Goal: Task Accomplishment & Management: Use online tool/utility

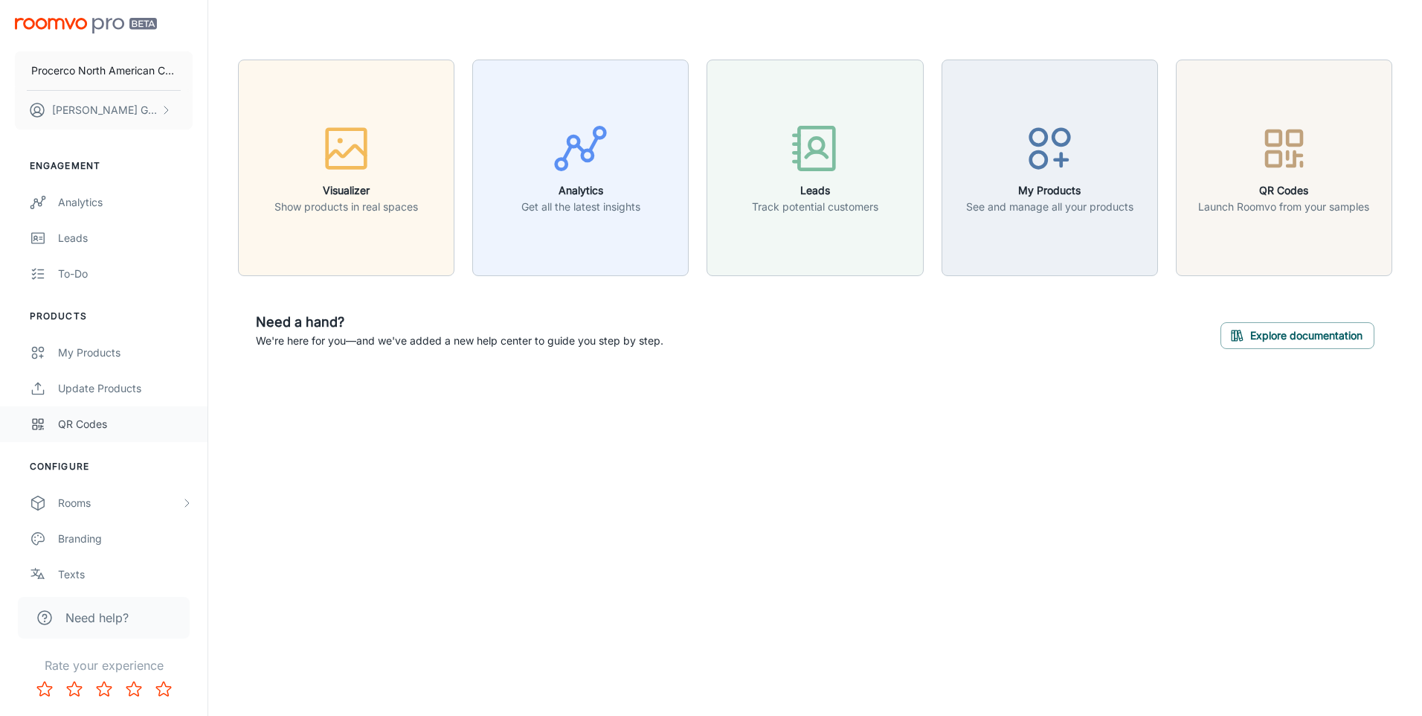
click at [110, 425] on div "QR Codes" at bounding box center [125, 424] width 135 height 16
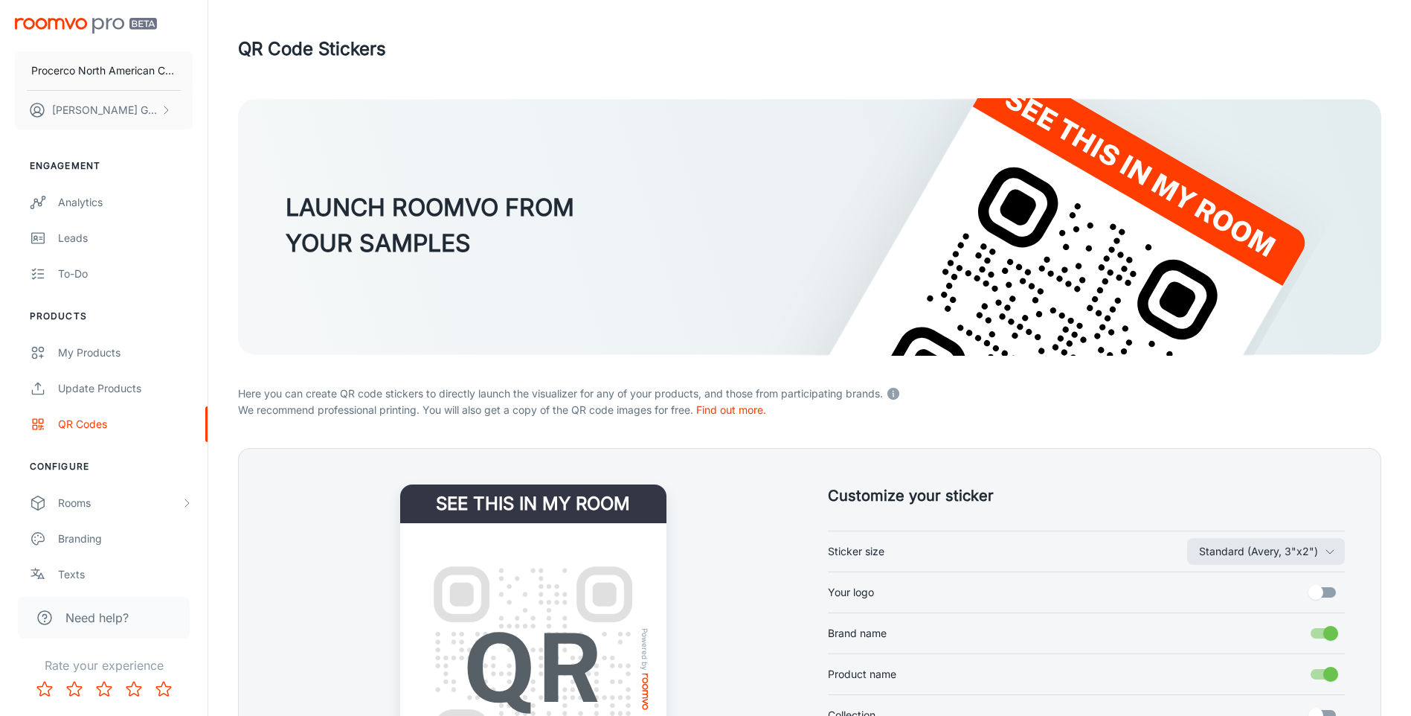
scroll to position [74, 0]
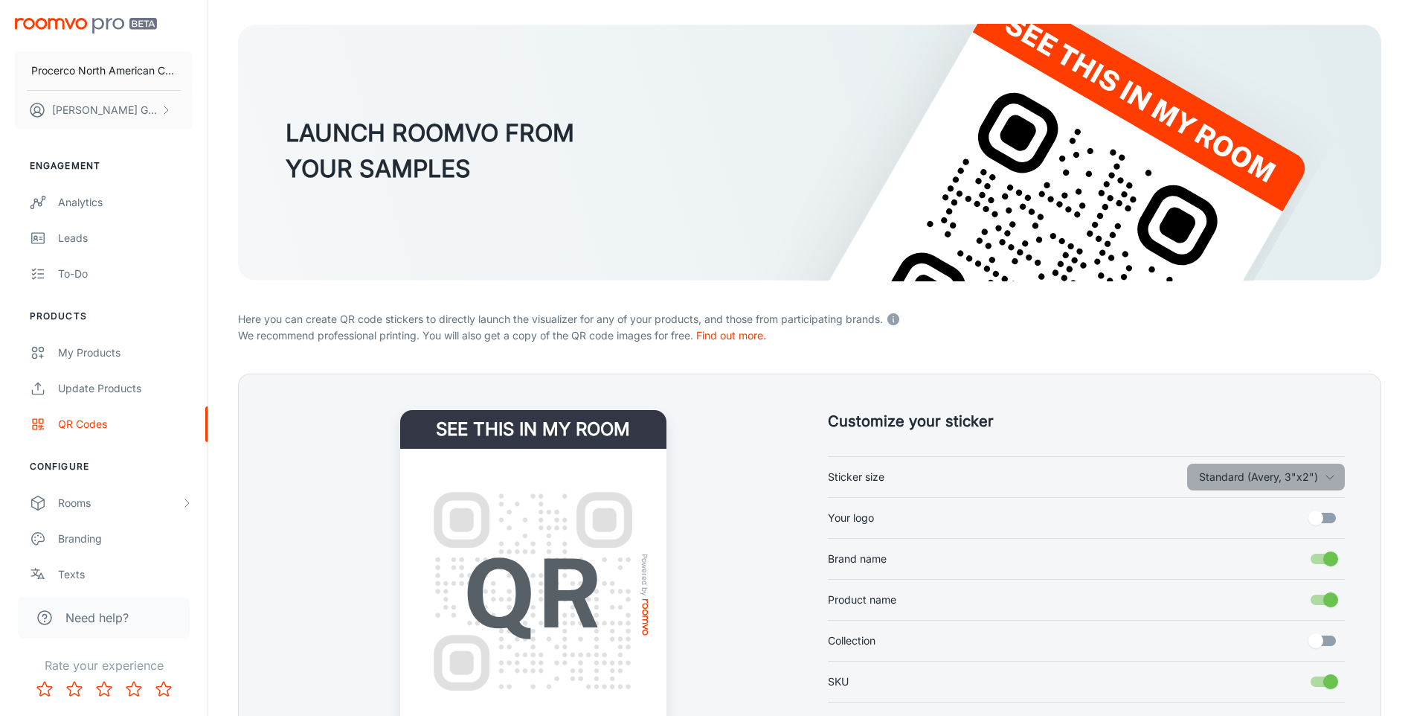
click at [1329, 476] on icon "button" at bounding box center [1330, 477] width 12 height 12
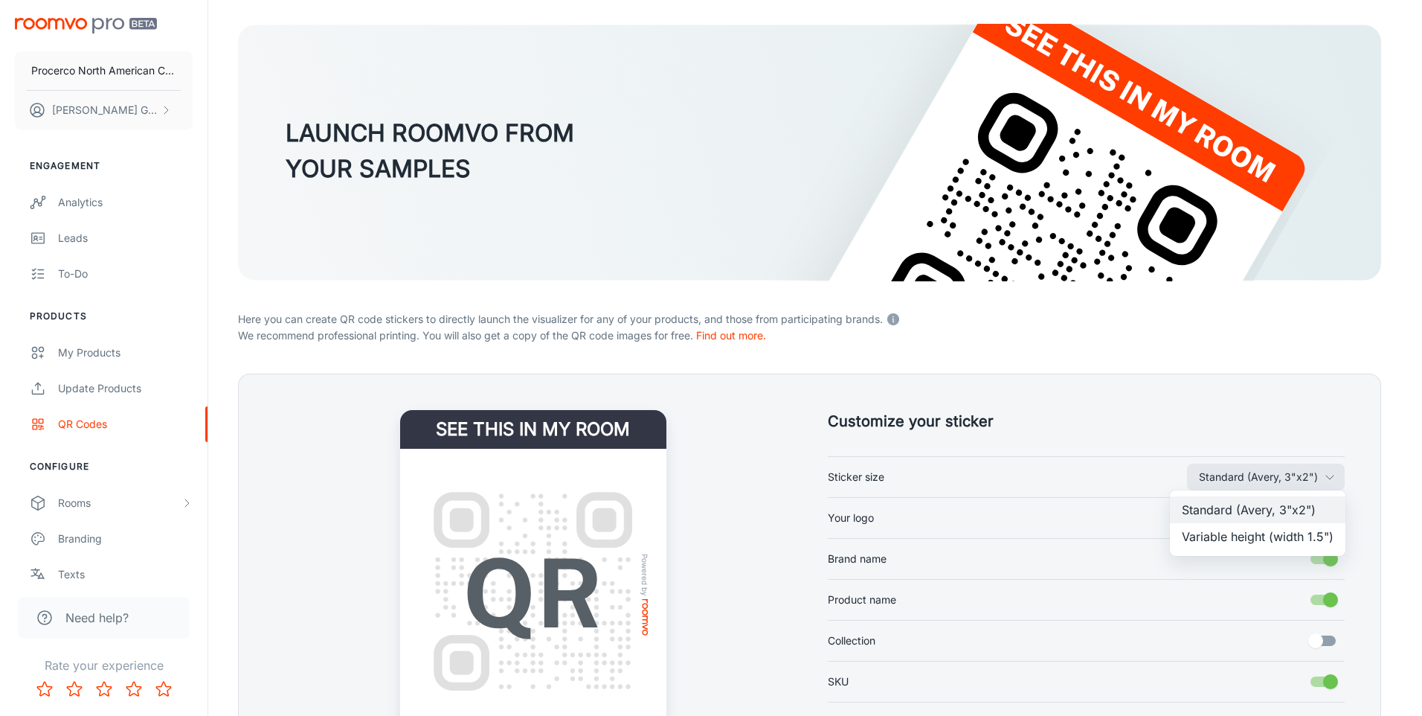
click at [1340, 437] on div at bounding box center [711, 358] width 1422 height 716
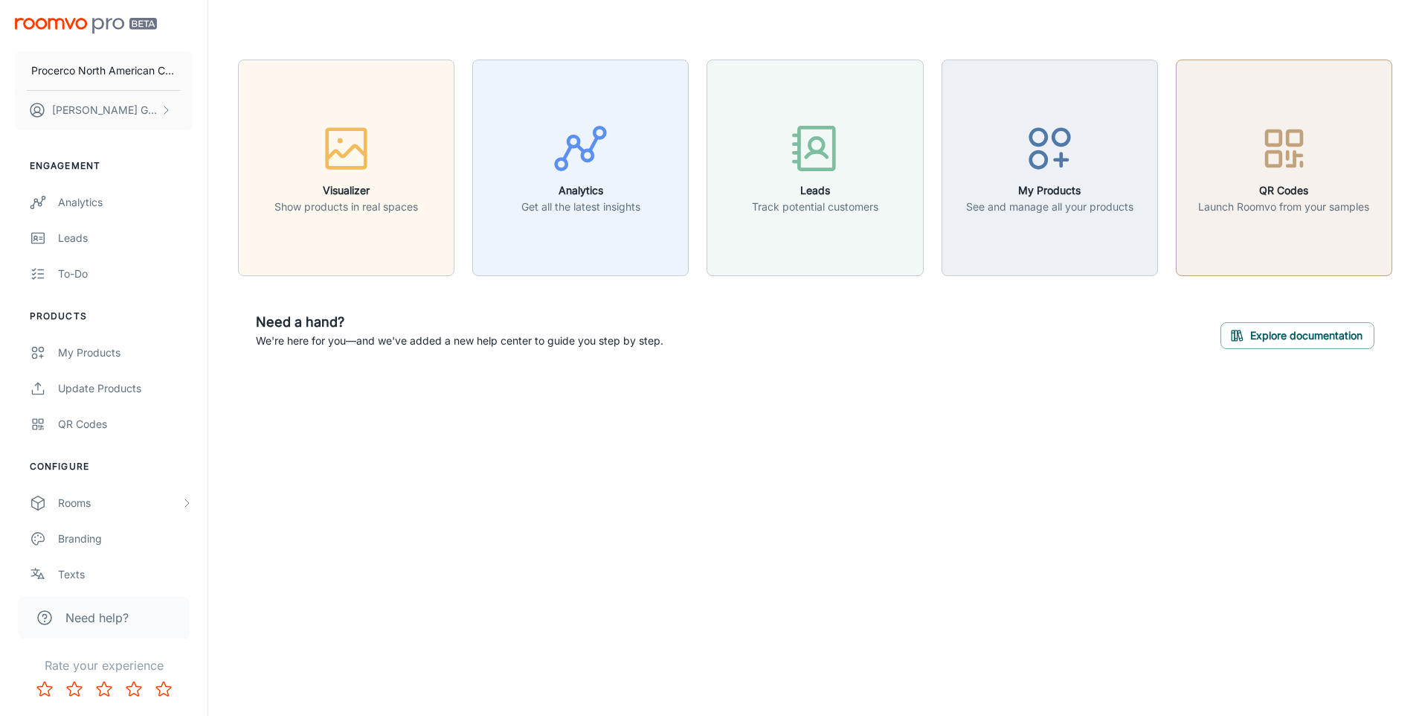
click at [1201, 161] on div "button" at bounding box center [1283, 152] width 171 height 62
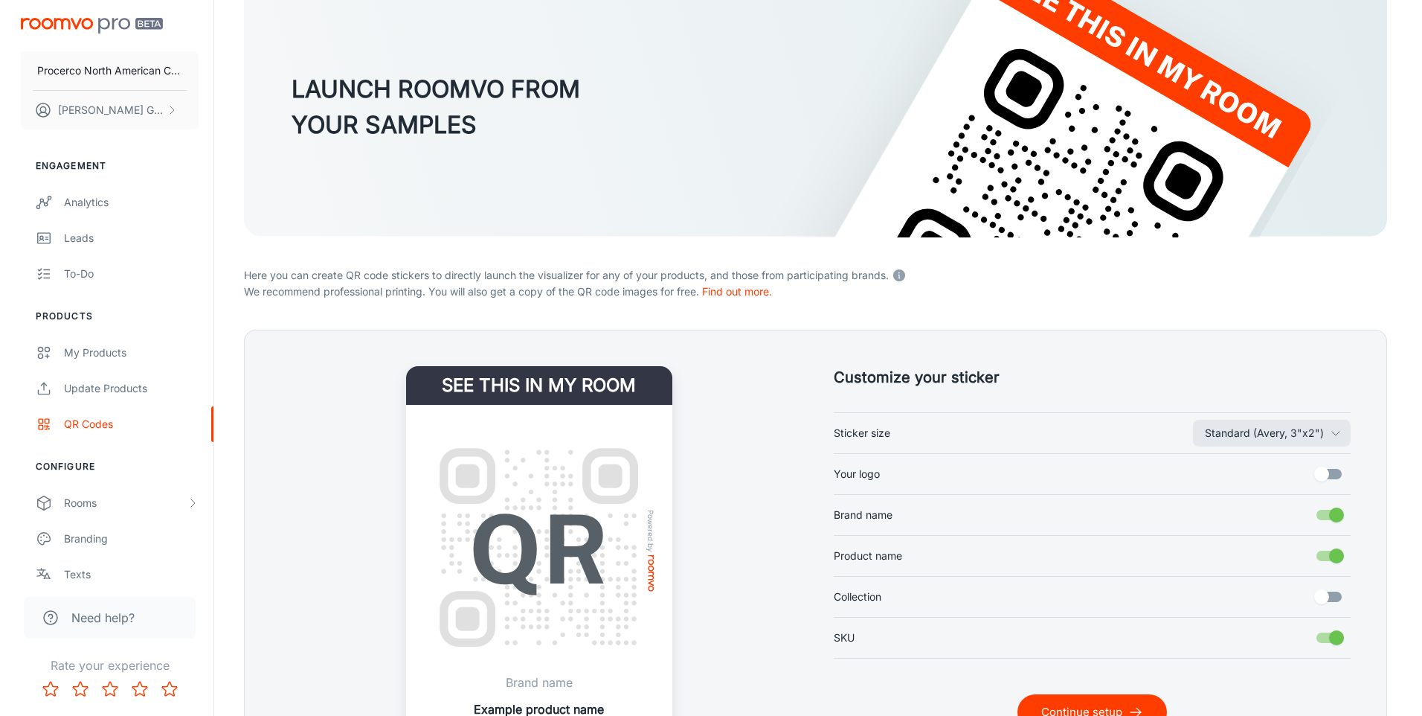
scroll to position [264, 0]
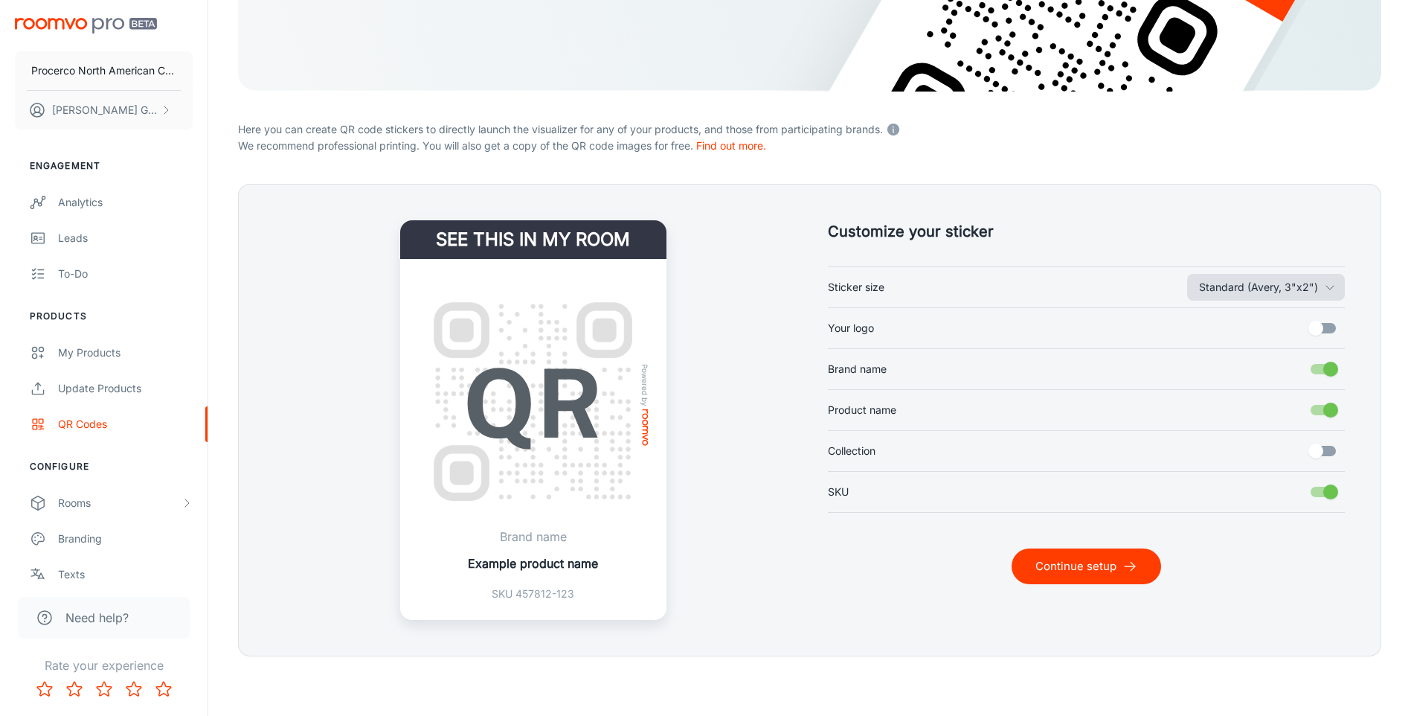
click at [1312, 295] on button "Standard (Avery, 3"x2")" at bounding box center [1266, 287] width 158 height 27
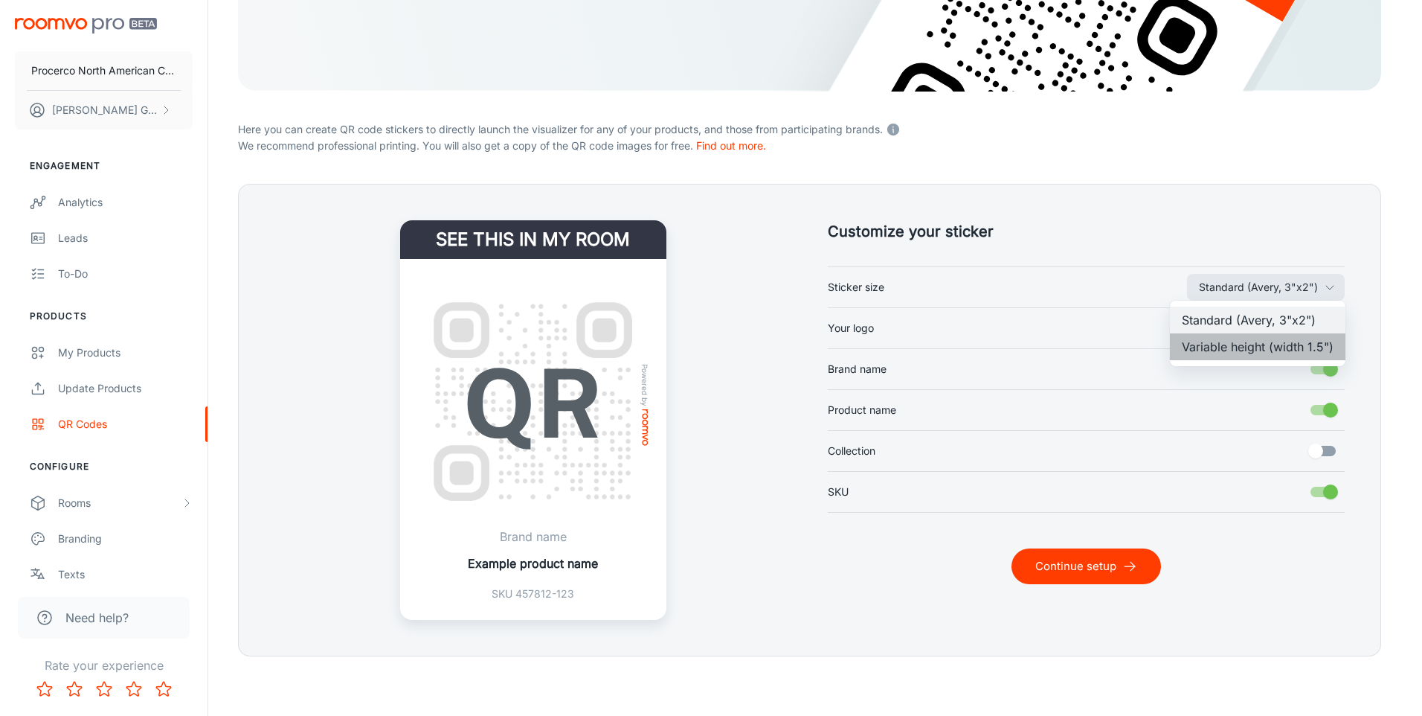
click at [1263, 347] on li "Variable height (width 1.5")" at bounding box center [1258, 346] width 176 height 27
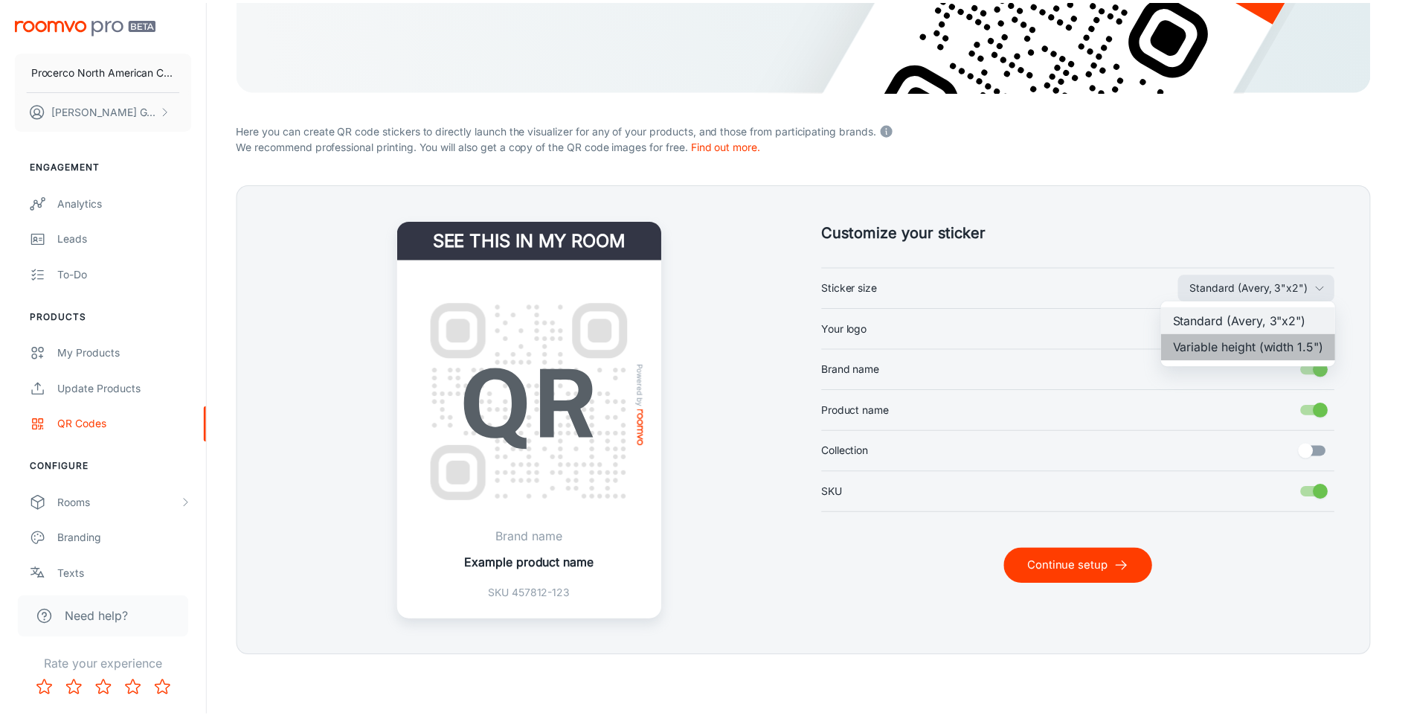
scroll to position [251, 0]
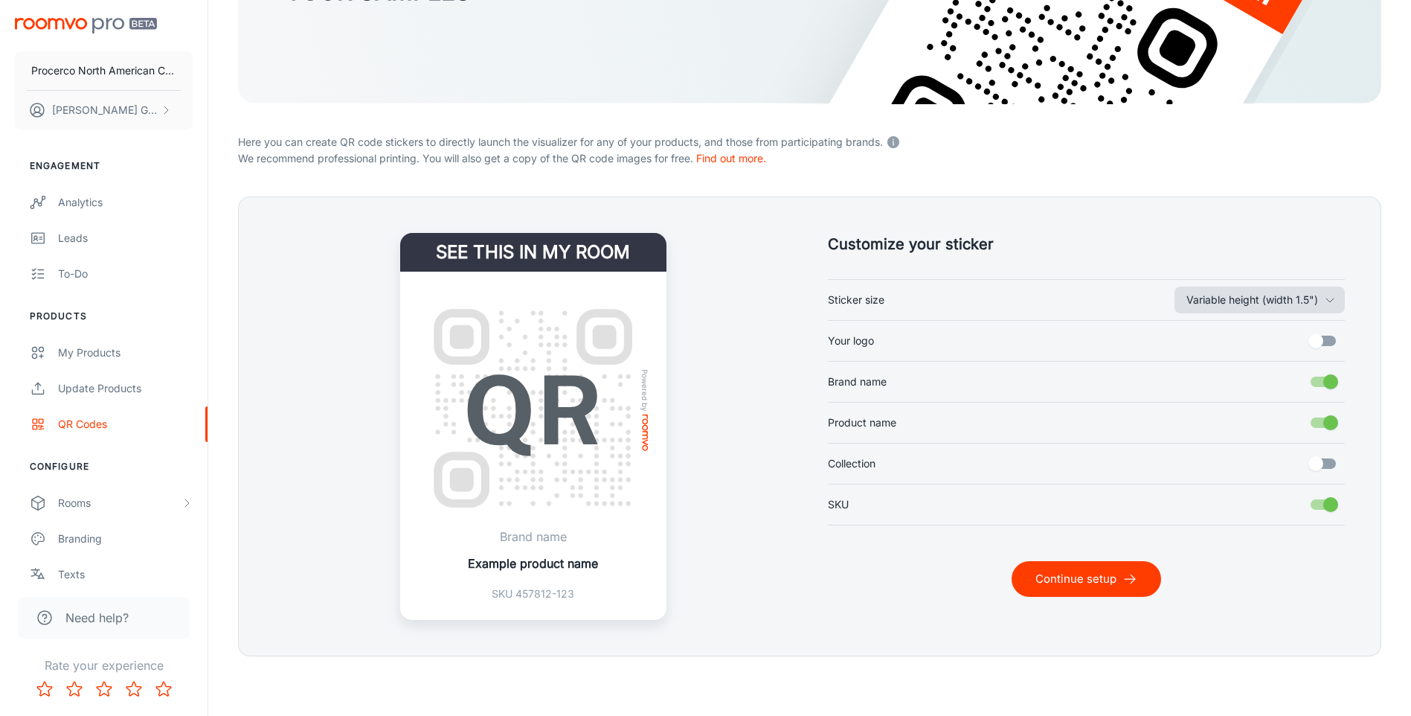
click at [1292, 297] on button "Variable height (width 1.5")" at bounding box center [1260, 299] width 170 height 27
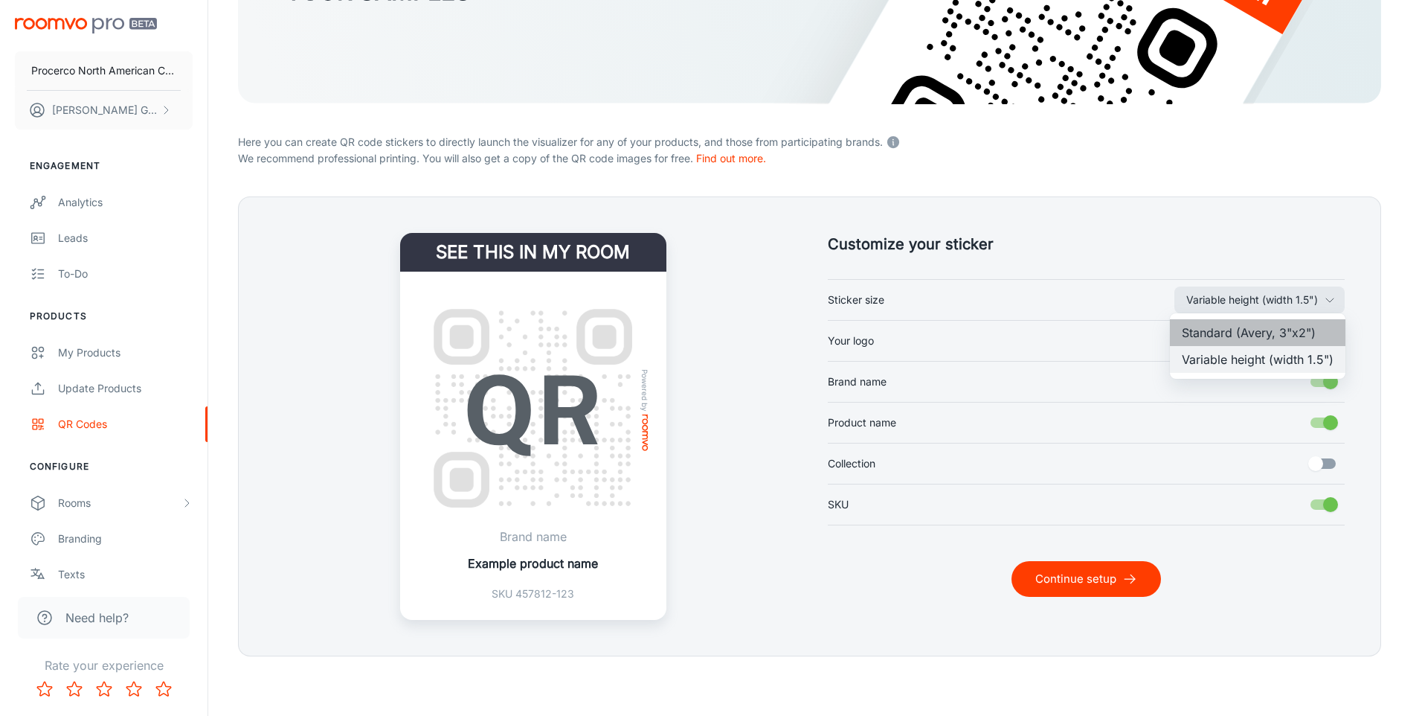
click at [1274, 323] on li "Standard (Avery, 3"x2")" at bounding box center [1258, 332] width 176 height 27
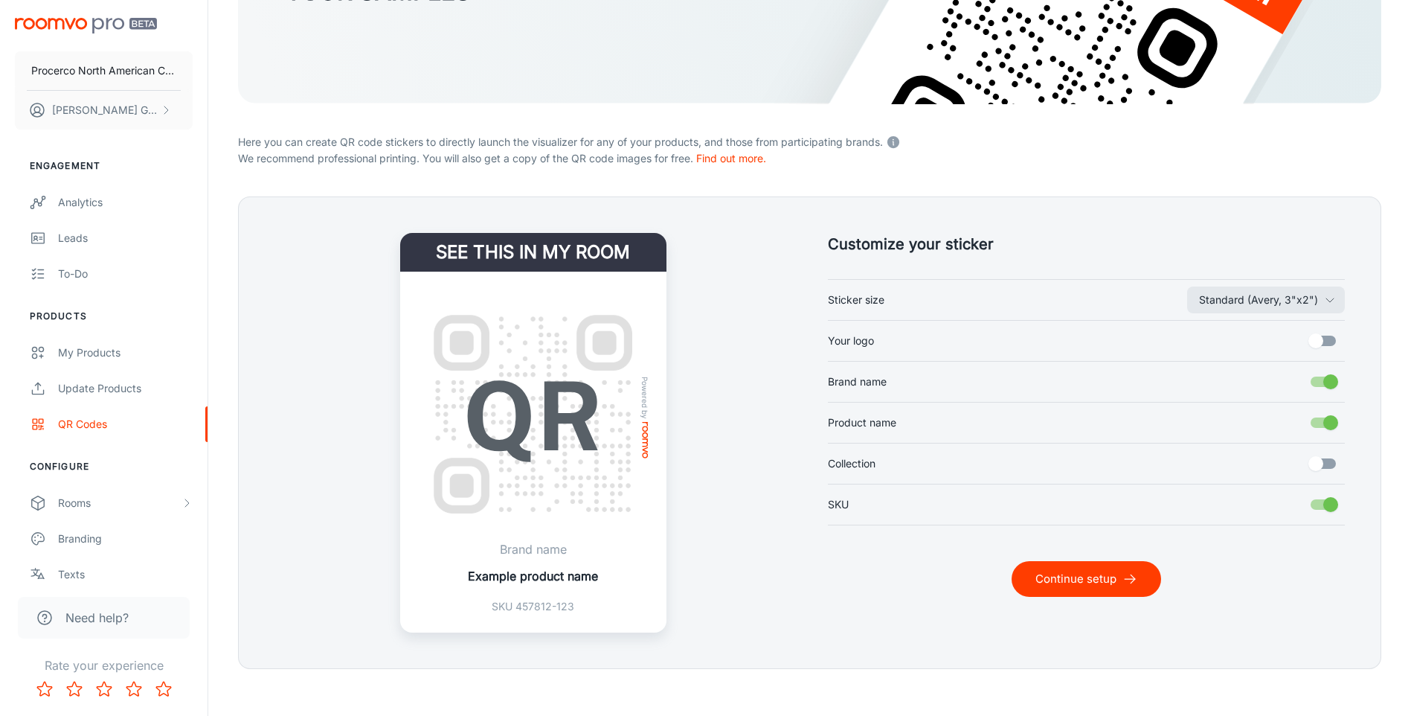
click at [1318, 337] on input "Your logo" at bounding box center [1315, 341] width 85 height 28
checkbox input "true"
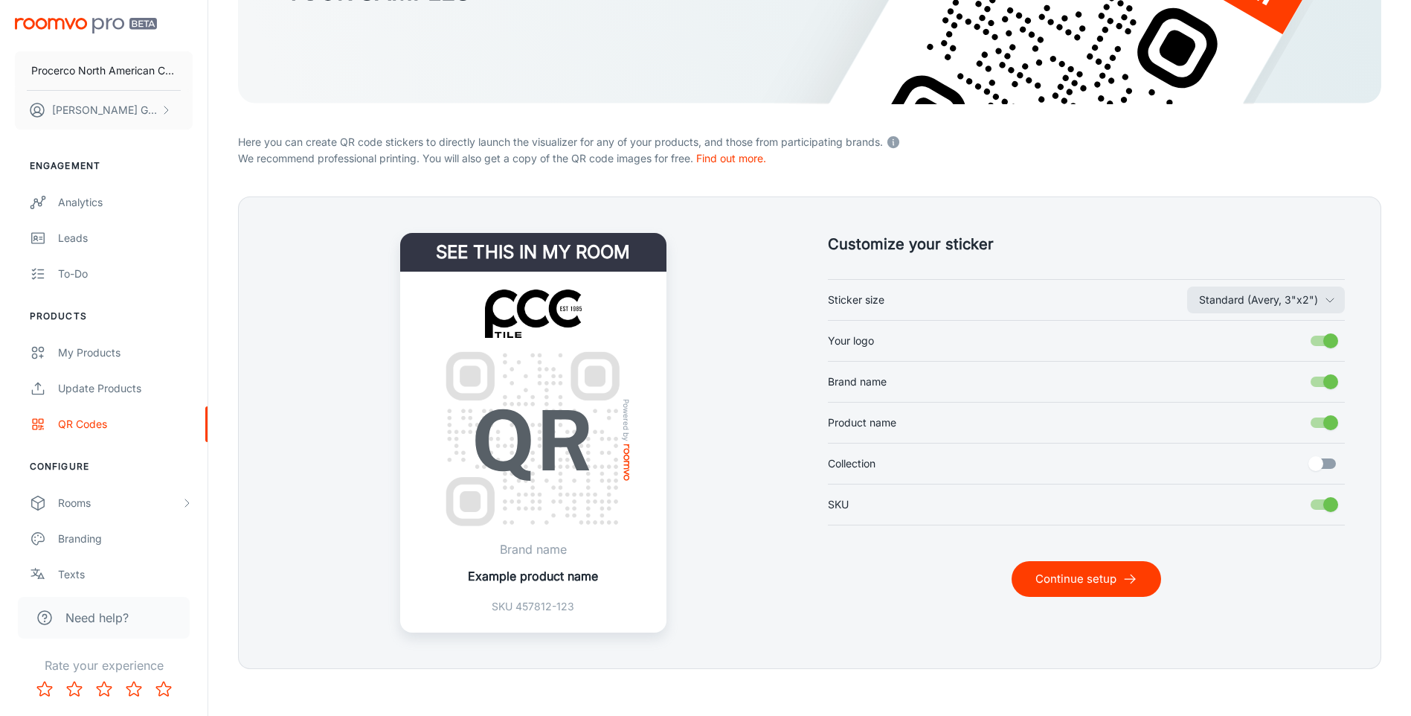
click at [1328, 384] on input "Brand name" at bounding box center [1330, 381] width 85 height 28
click at [1328, 384] on input "Brand name" at bounding box center [1315, 381] width 85 height 28
click at [1328, 384] on input "Brand name" at bounding box center [1330, 381] width 85 height 28
checkbox input "false"
click at [1320, 454] on input "Collection" at bounding box center [1315, 463] width 85 height 28
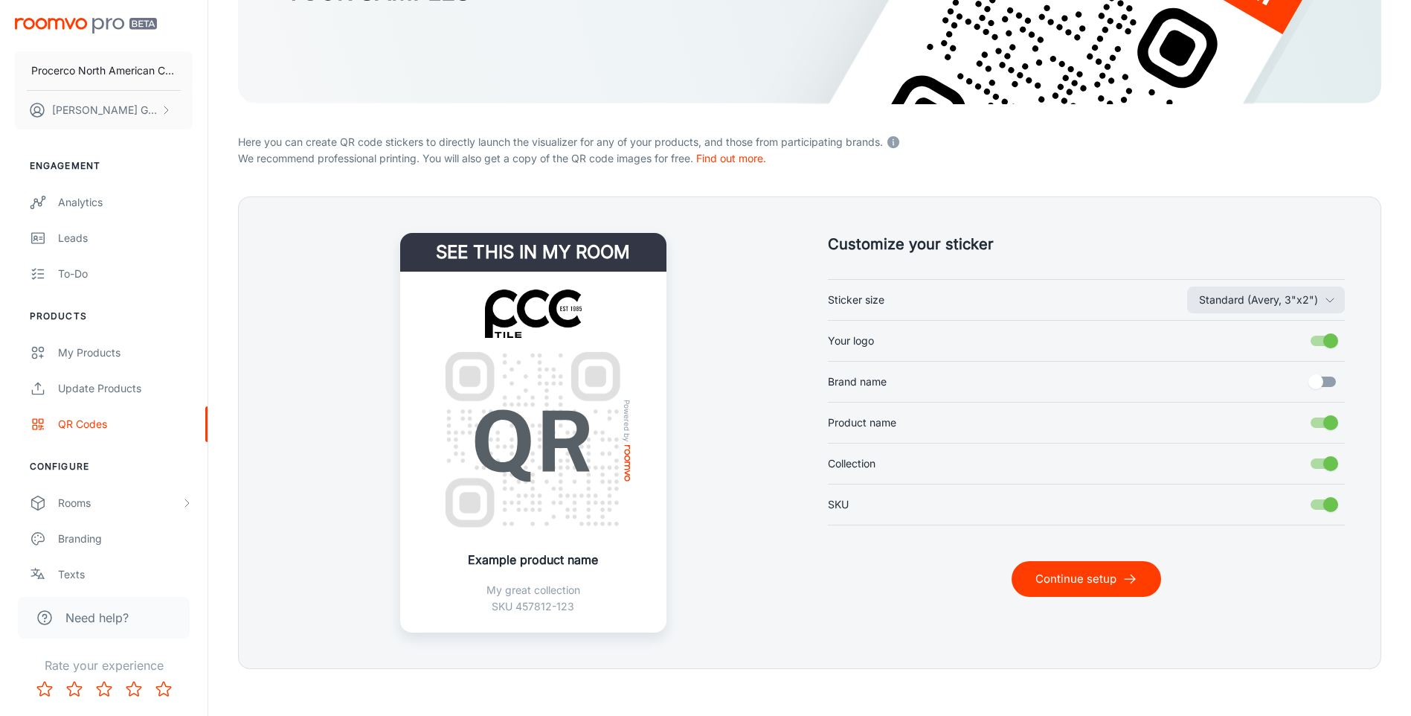
click at [1320, 454] on input "Collection" at bounding box center [1330, 463] width 85 height 28
checkbox input "false"
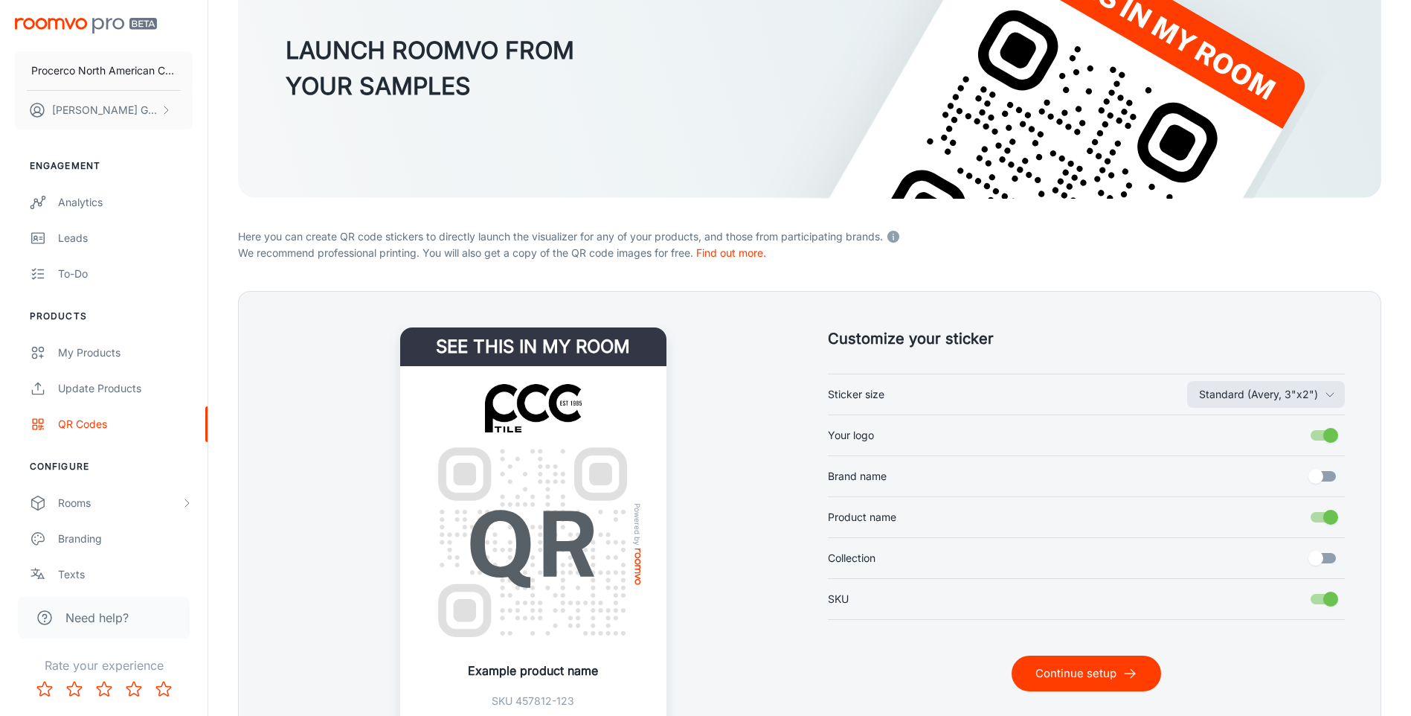
scroll to position [264, 0]
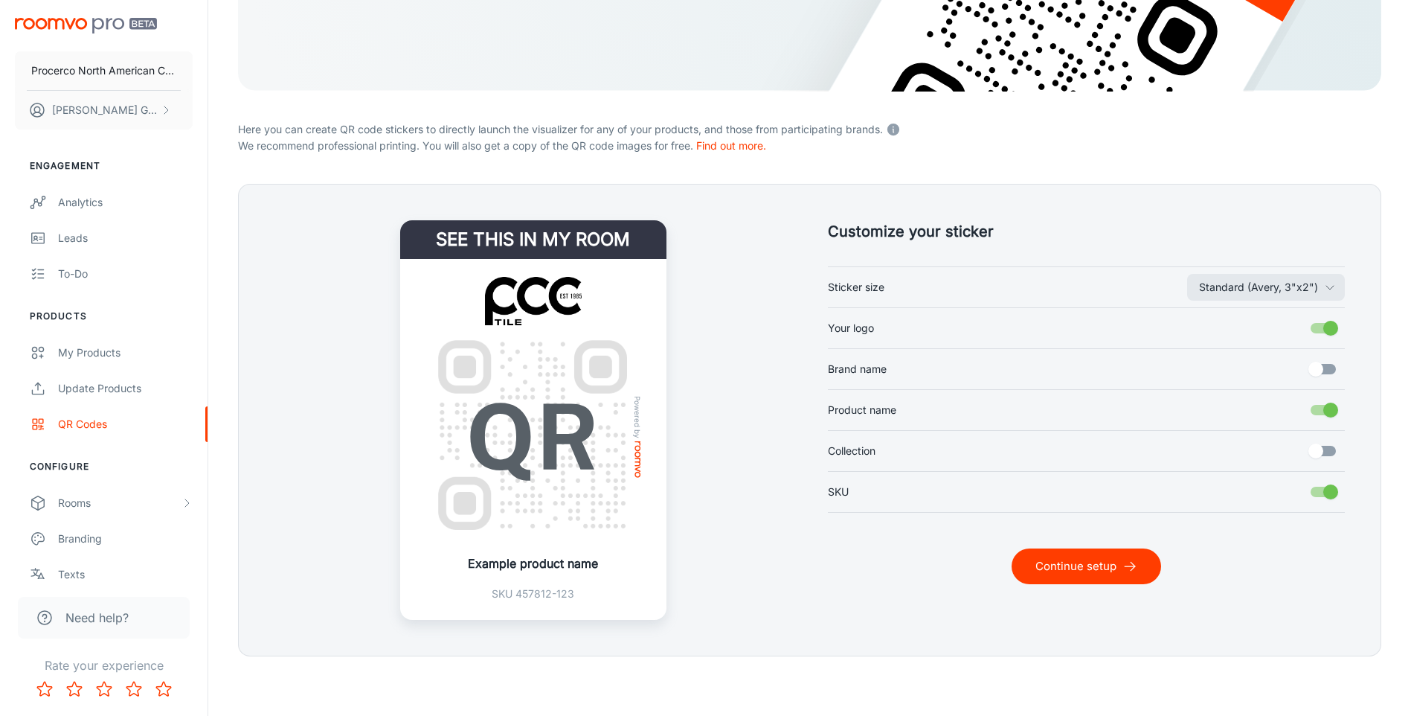
click at [1048, 571] on button "Continue setup" at bounding box center [1087, 566] width 150 height 36
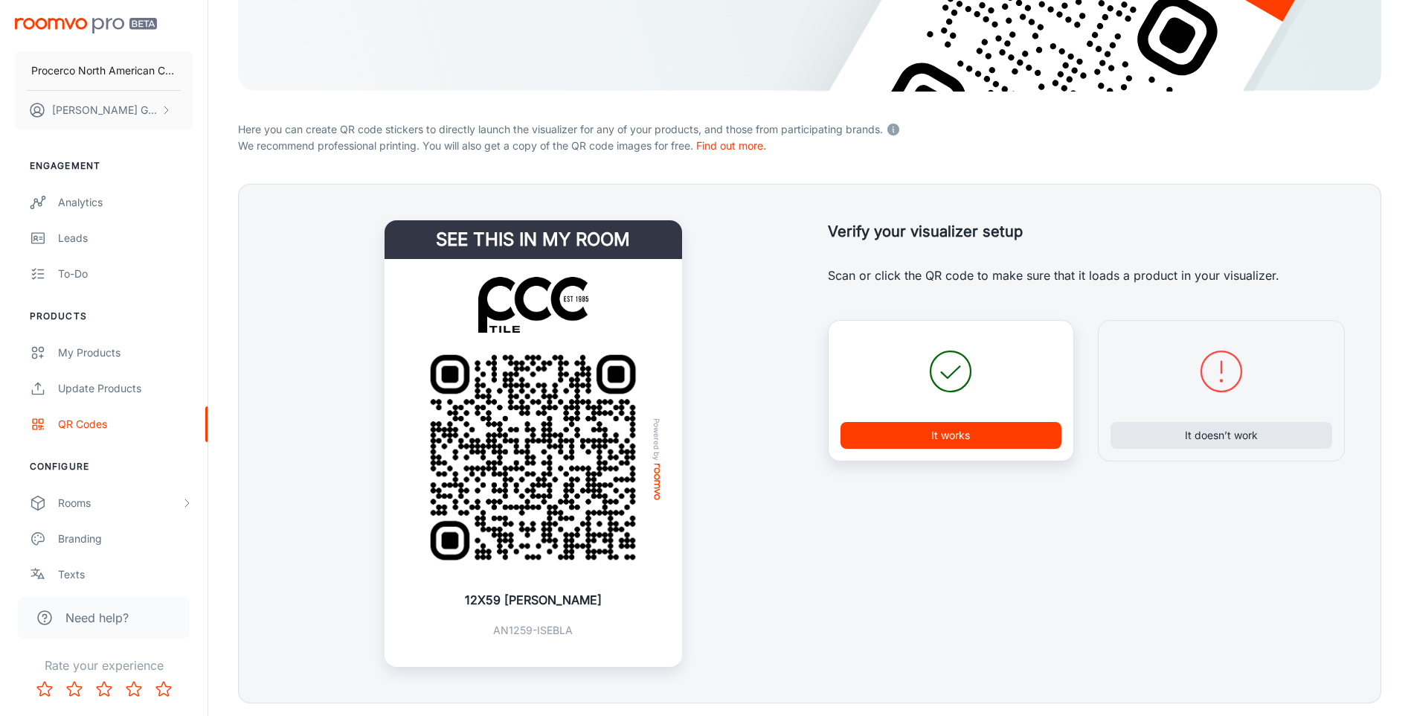
click at [963, 435] on button "It works" at bounding box center [952, 435] width 222 height 27
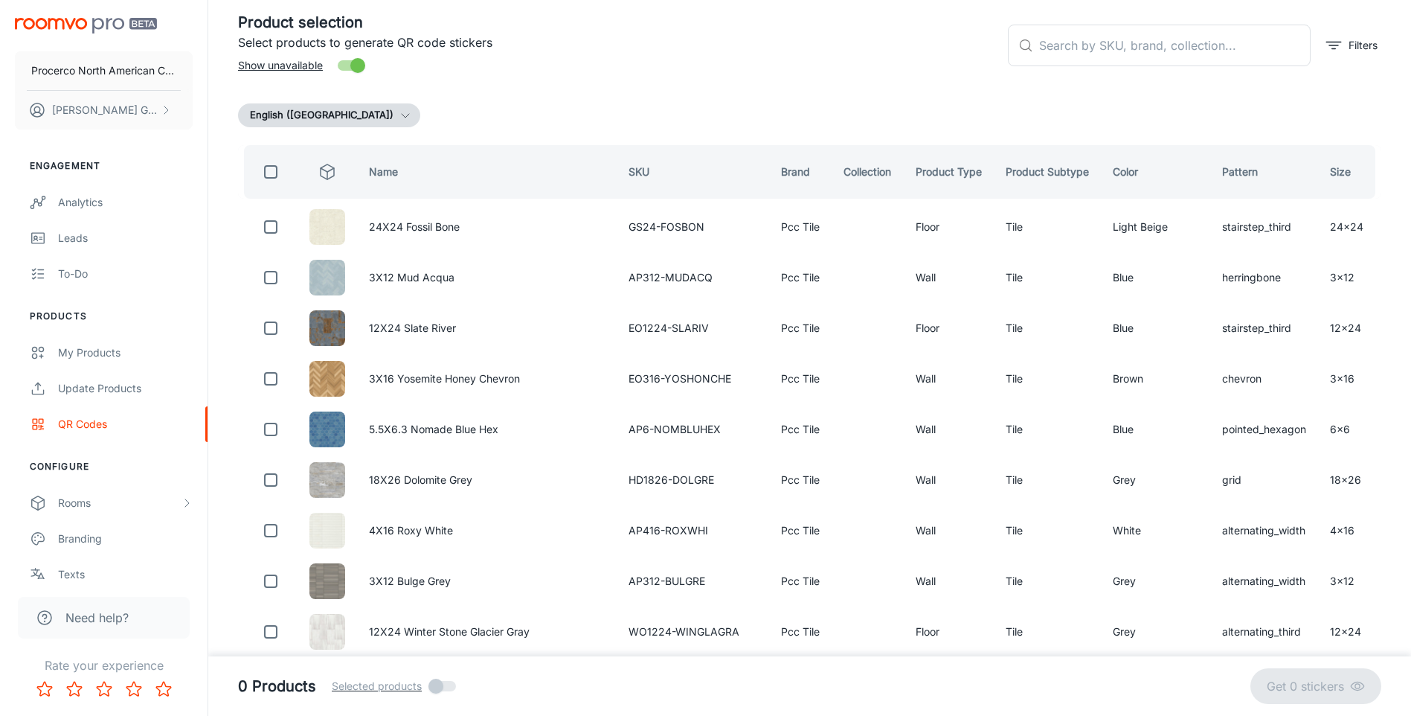
scroll to position [0, 0]
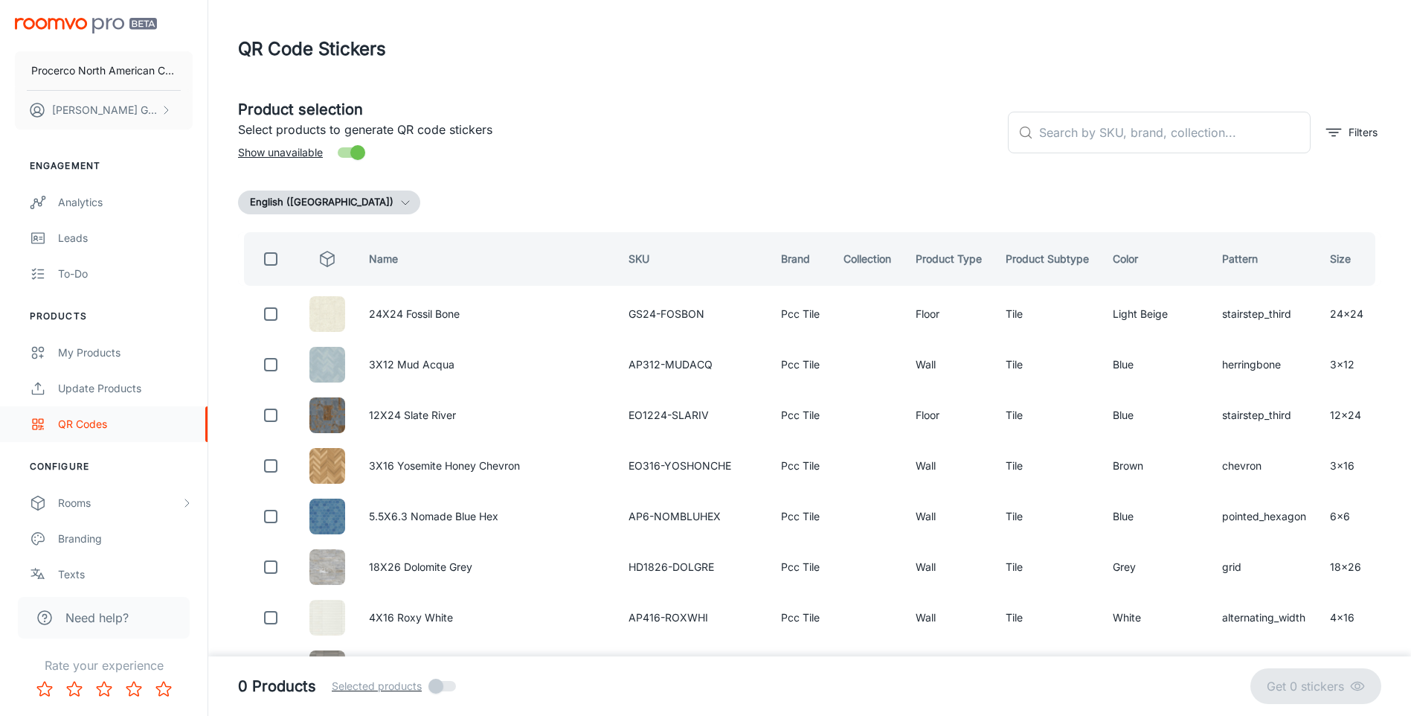
click at [71, 419] on div "QR Codes" at bounding box center [125, 424] width 135 height 16
click at [101, 423] on div "QR Codes" at bounding box center [125, 424] width 135 height 16
drag, startPoint x: 101, startPoint y: 423, endPoint x: 78, endPoint y: 418, distance: 23.6
click at [78, 418] on div "QR Codes" at bounding box center [125, 424] width 135 height 16
click at [98, 283] on link "To-do" at bounding box center [104, 274] width 208 height 36
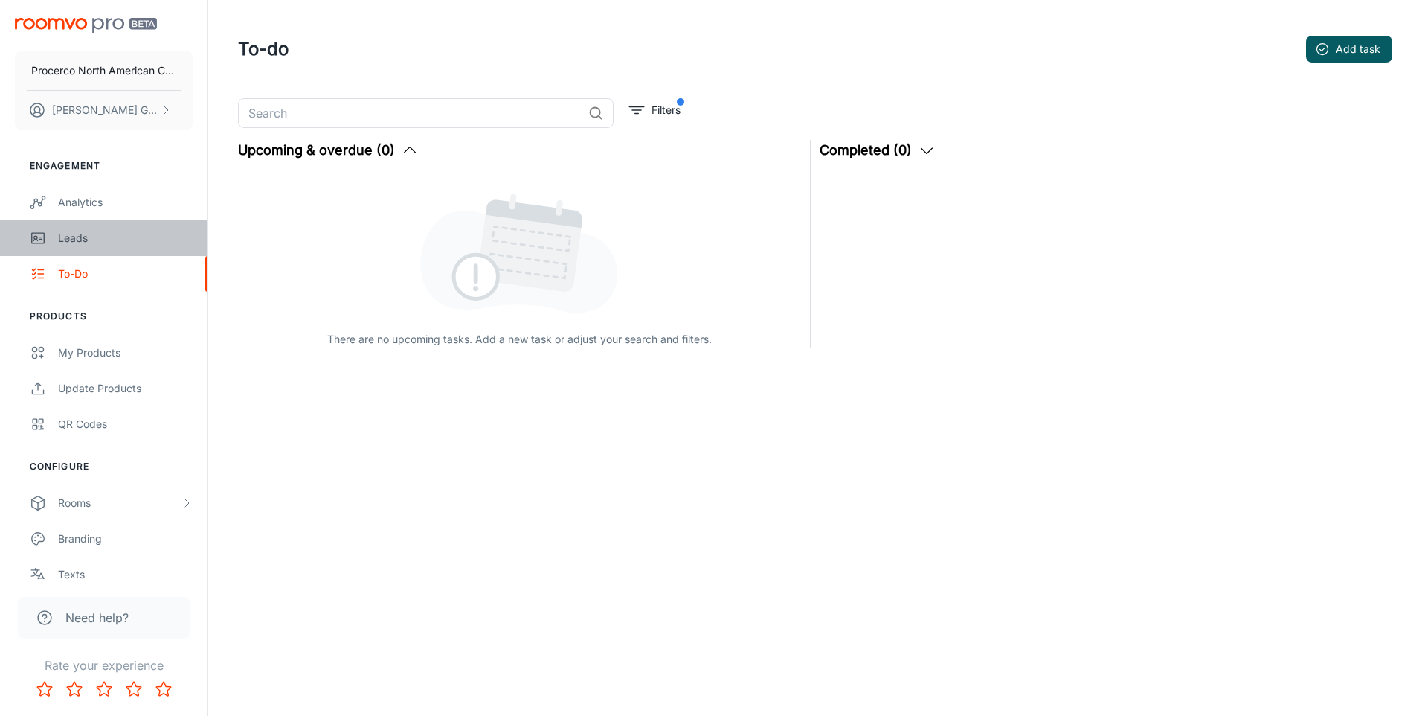
click at [98, 250] on link "Leads" at bounding box center [104, 238] width 208 height 36
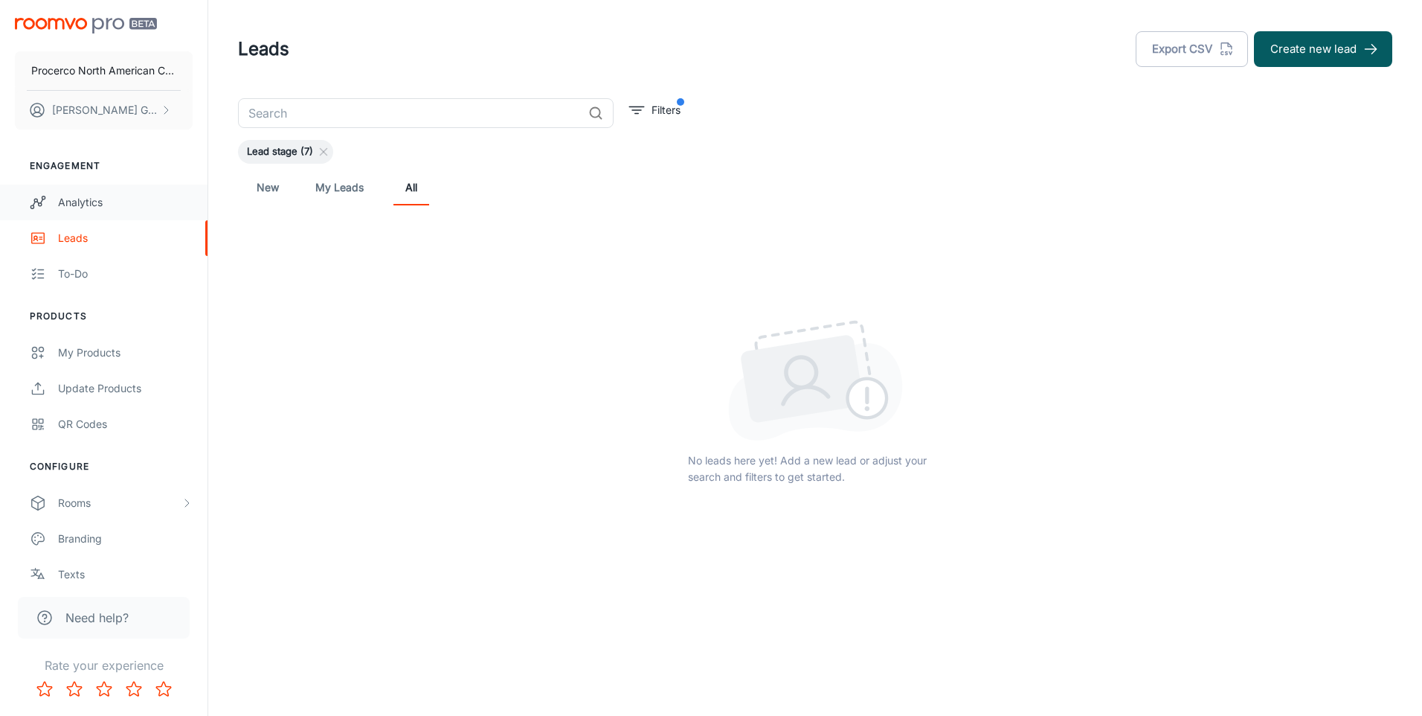
click at [109, 204] on div "Analytics" at bounding box center [125, 202] width 135 height 16
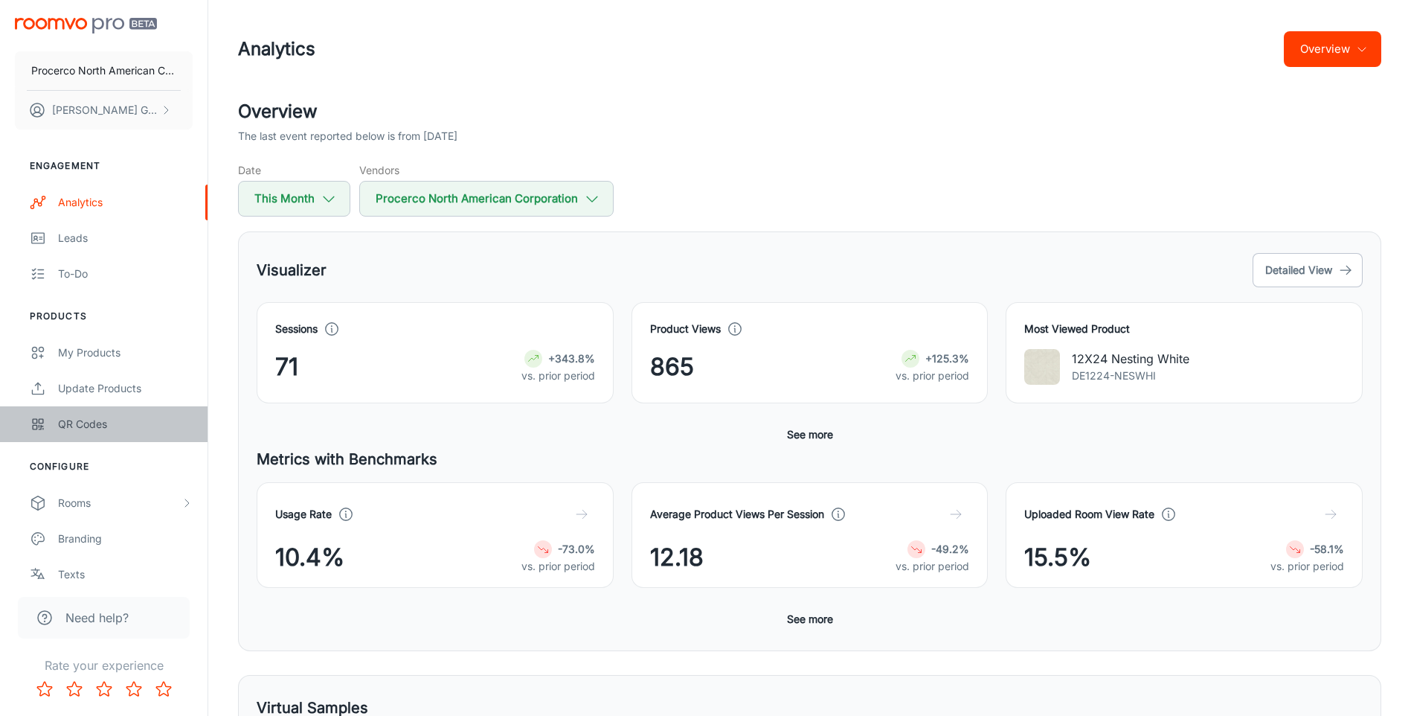
click at [45, 409] on link "QR Codes" at bounding box center [104, 424] width 208 height 36
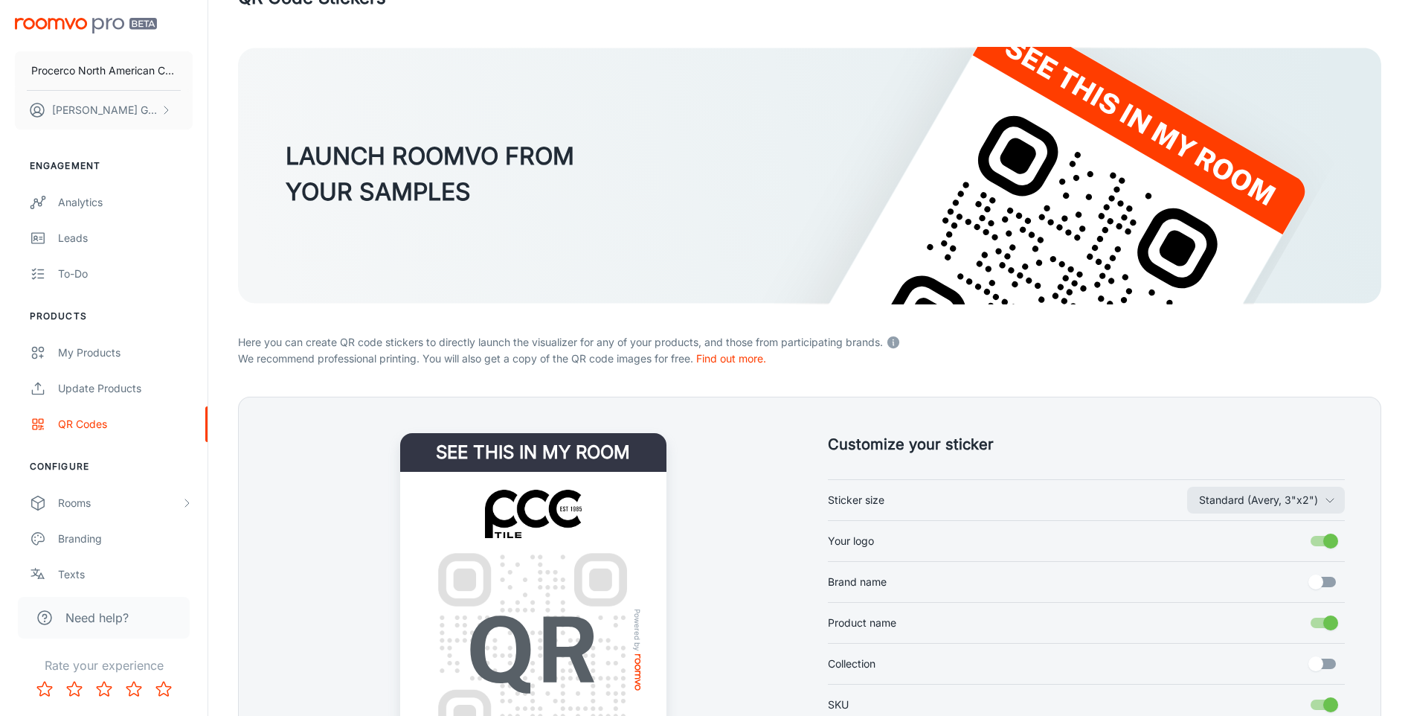
scroll to position [74, 0]
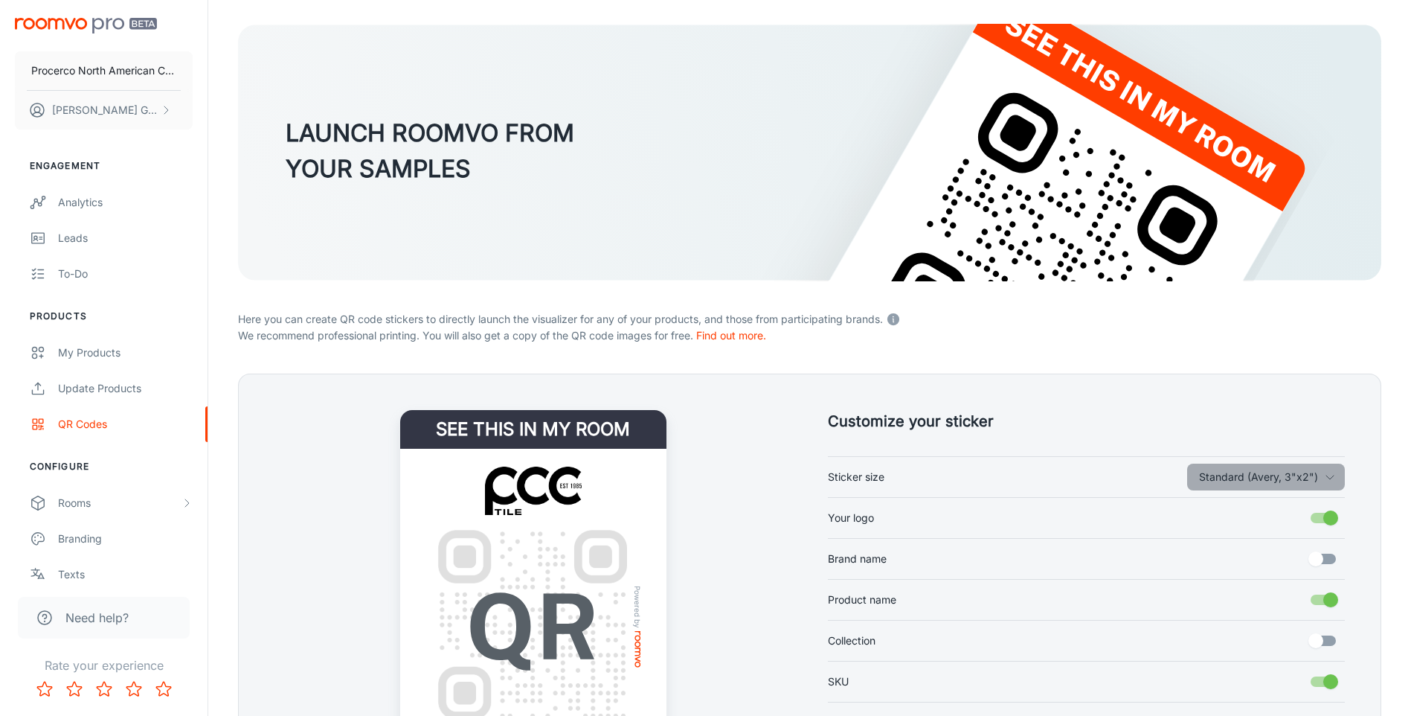
click at [1297, 482] on button "Standard (Avery, 3"x2")" at bounding box center [1266, 476] width 158 height 27
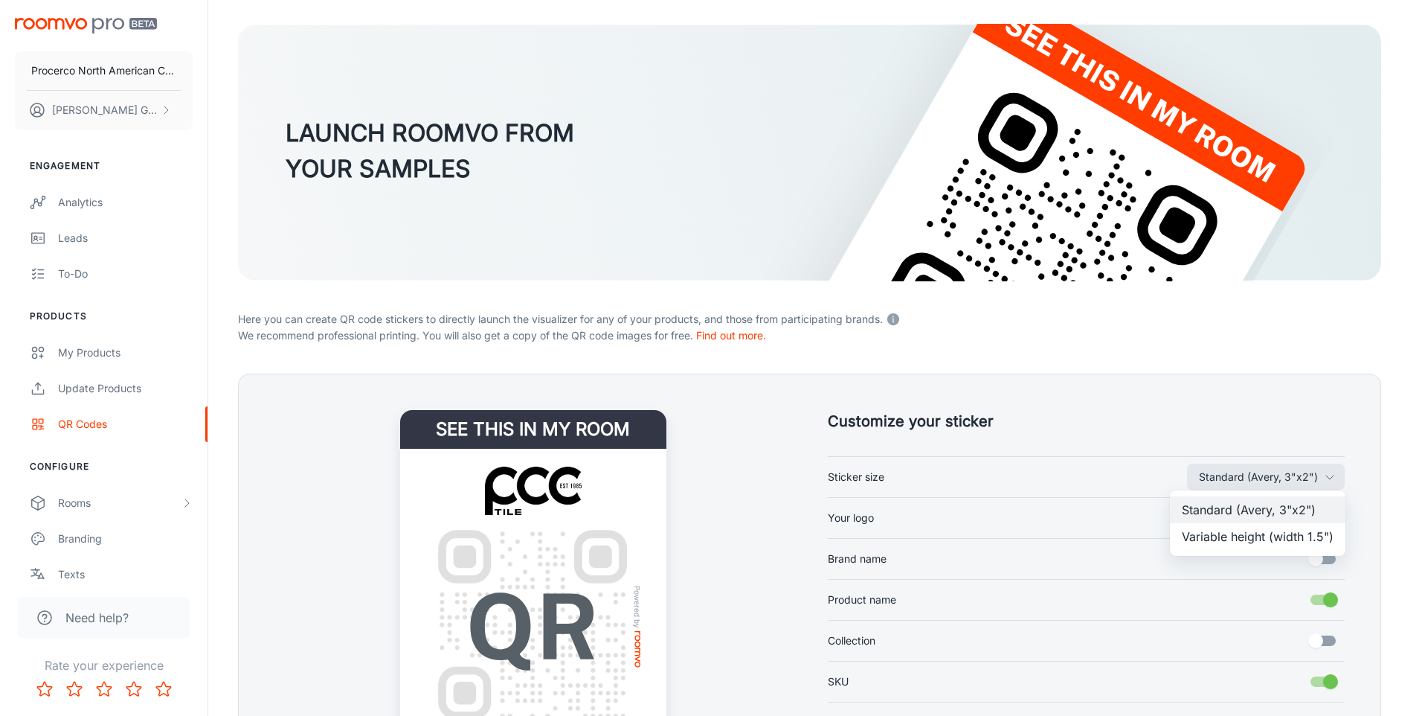
click at [1264, 531] on li "Variable height (width 1.5")" at bounding box center [1258, 536] width 176 height 27
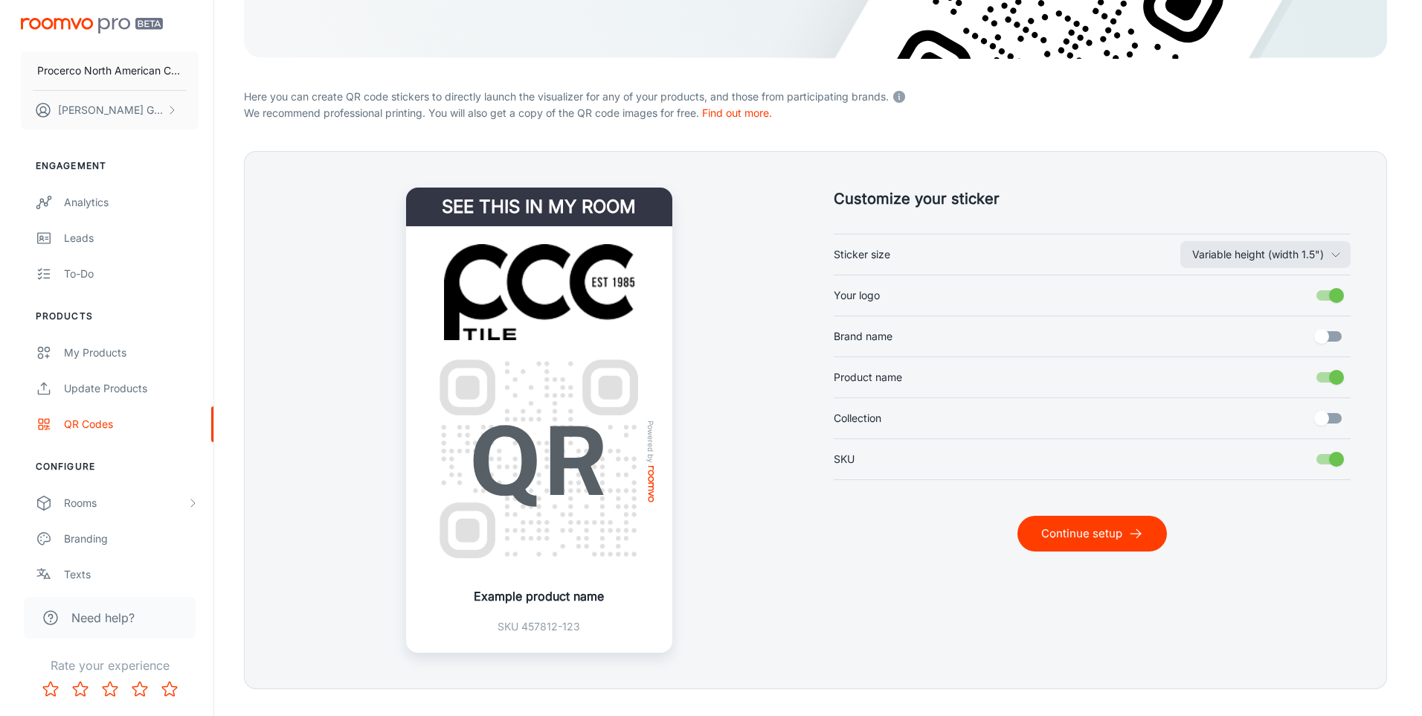
scroll to position [298, 0]
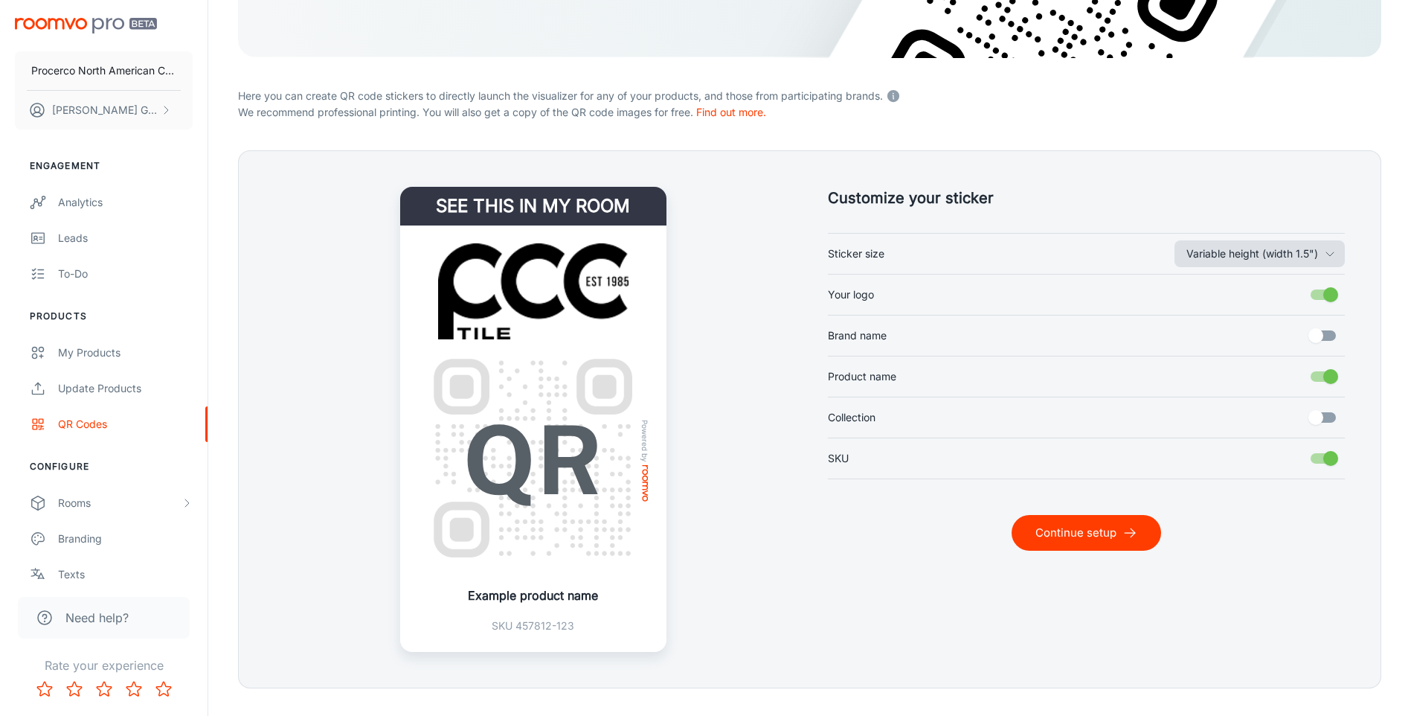
click at [1204, 251] on button "Variable height (width 1.5")" at bounding box center [1260, 253] width 170 height 27
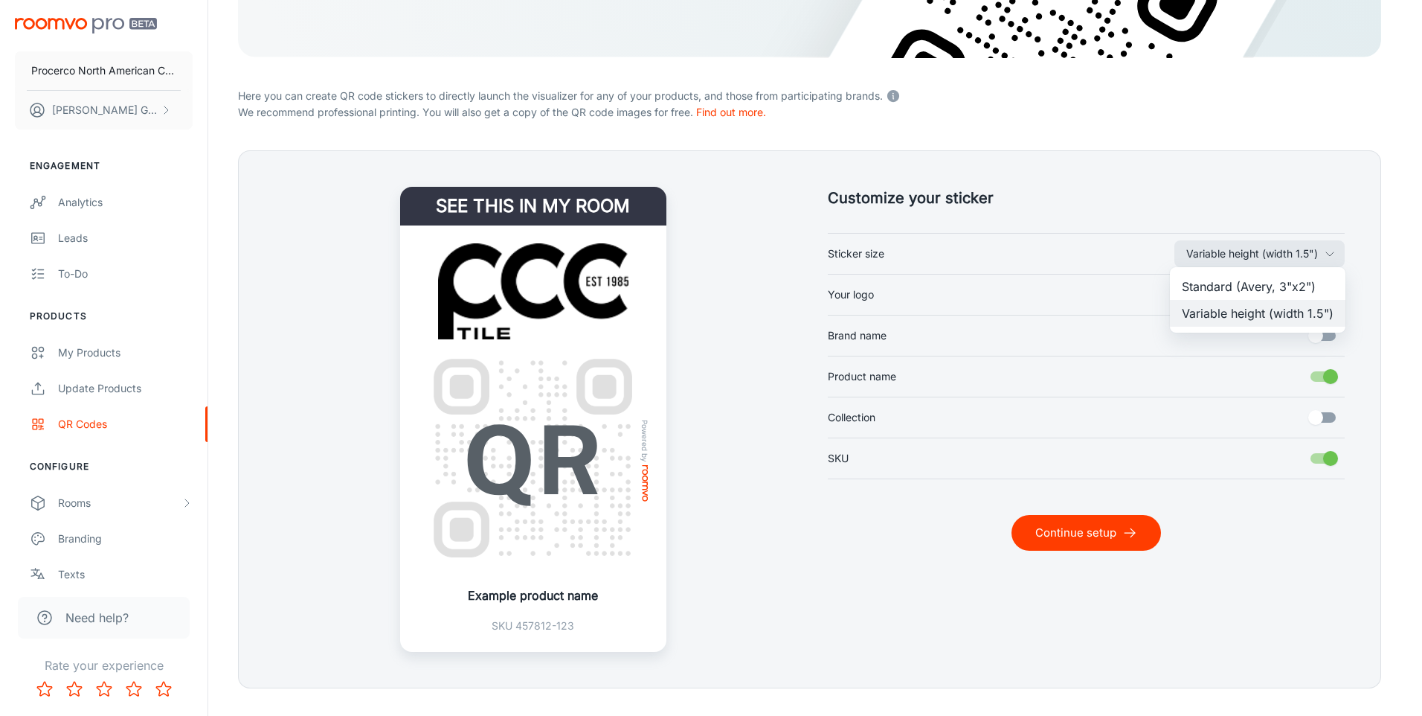
click at [1189, 282] on li "Standard (Avery, 3"x2")" at bounding box center [1258, 286] width 176 height 27
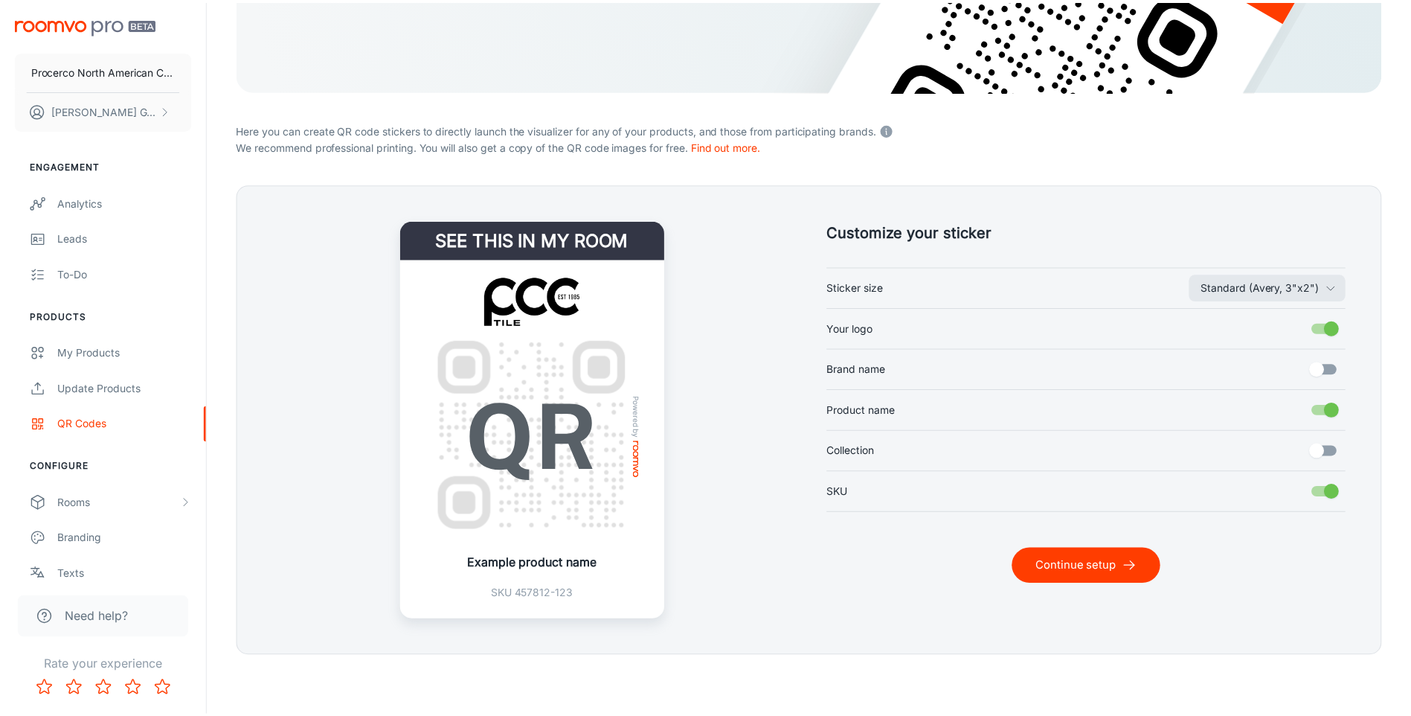
scroll to position [264, 0]
